Goal: Find specific page/section

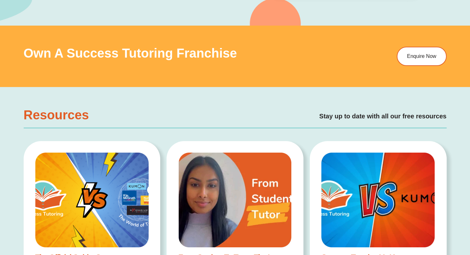
scroll to position [1031, 0]
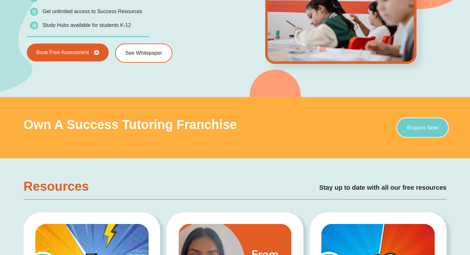
click at [416, 130] on span "Enquire Now" at bounding box center [422, 127] width 31 height 5
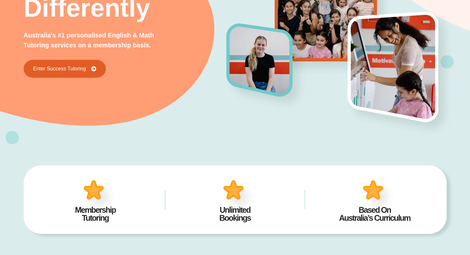
scroll to position [0, 0]
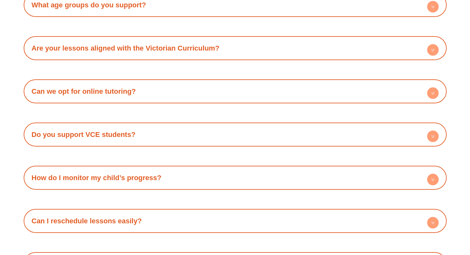
scroll to position [3765, 0]
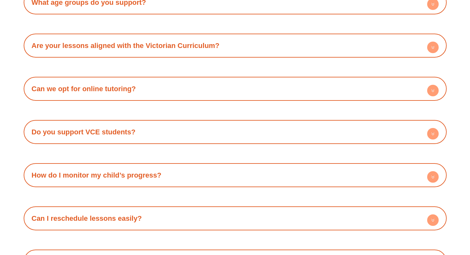
click at [433, 89] on icon at bounding box center [432, 89] width 2 height 1
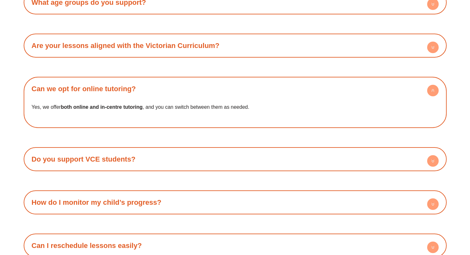
click at [433, 89] on icon at bounding box center [432, 89] width 2 height 1
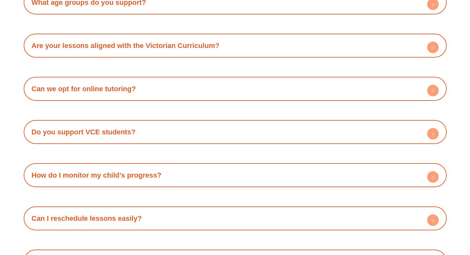
click at [433, 171] on circle at bounding box center [433, 177] width 12 height 12
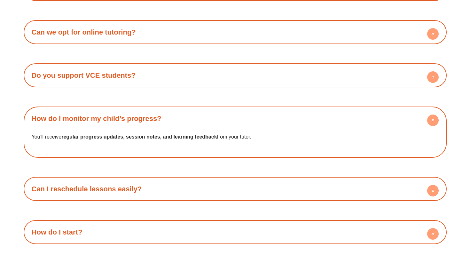
scroll to position [3823, 0]
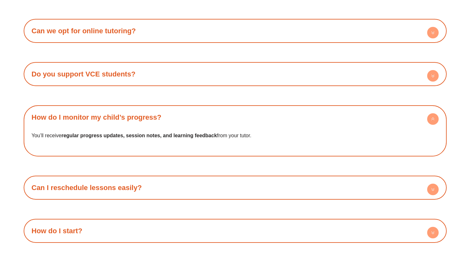
click at [432, 119] on icon at bounding box center [432, 119] width 2 height 1
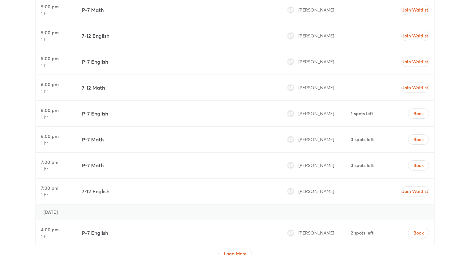
scroll to position [2628, 0]
